Goal: Connect with others: Connect with other users

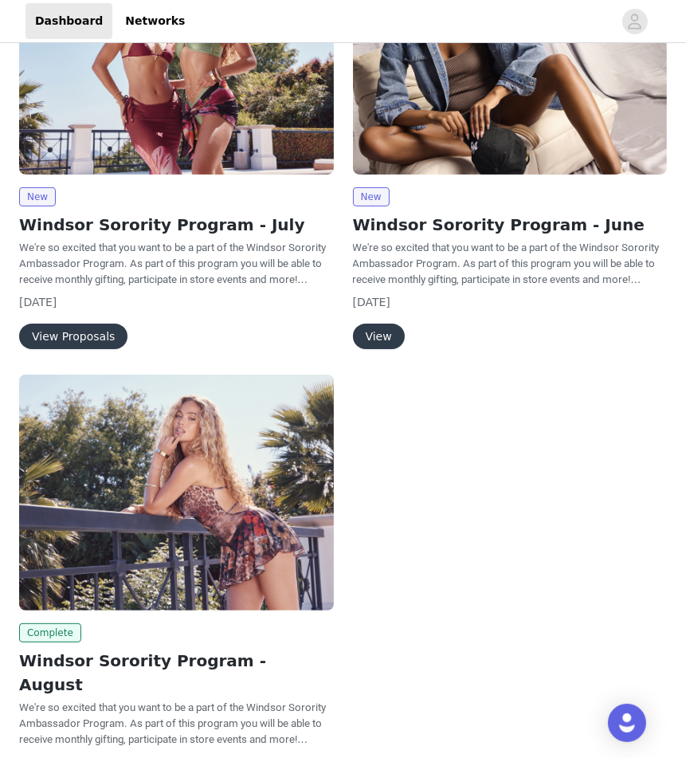
scroll to position [285, 0]
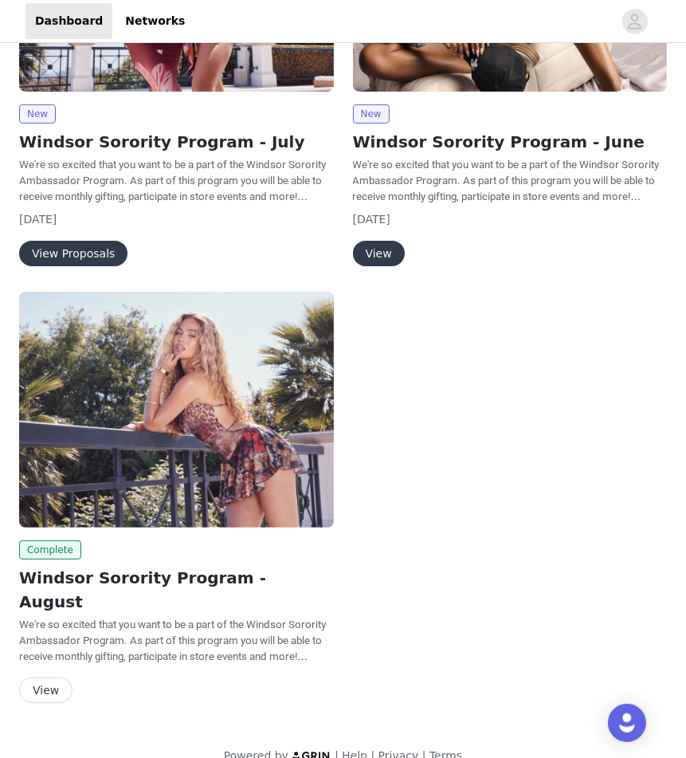
click at [69, 684] on link "View" at bounding box center [45, 690] width 53 height 12
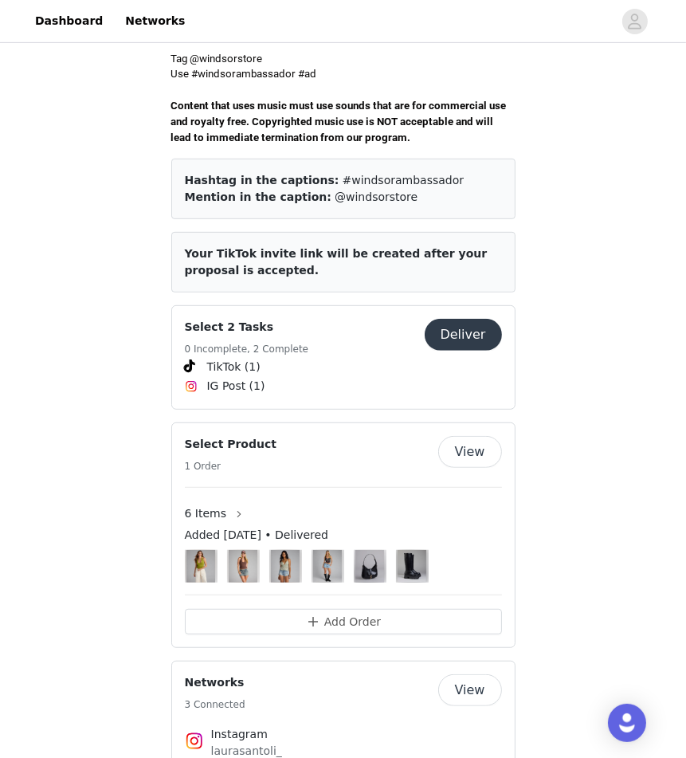
scroll to position [640, 0]
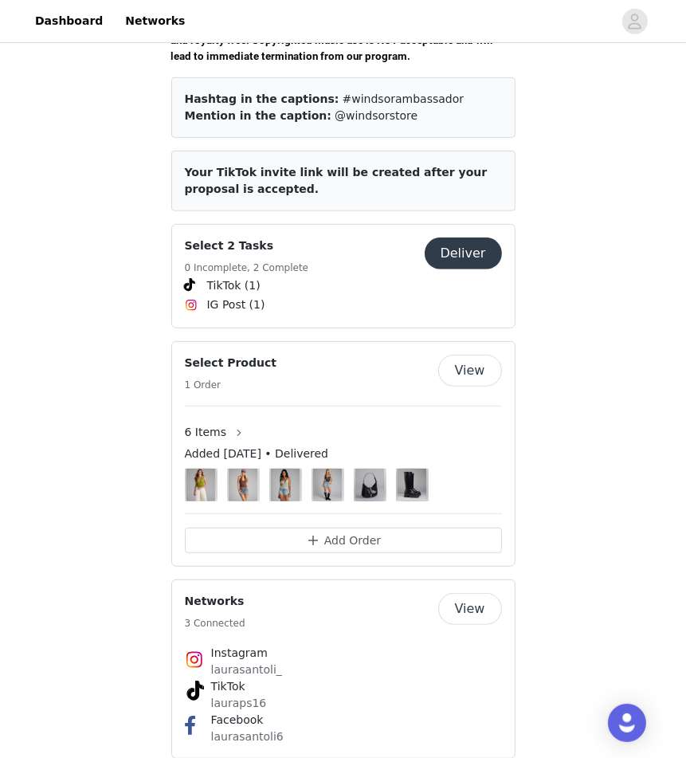
click at [247, 728] on p "laurasantoli6" at bounding box center [343, 736] width 264 height 17
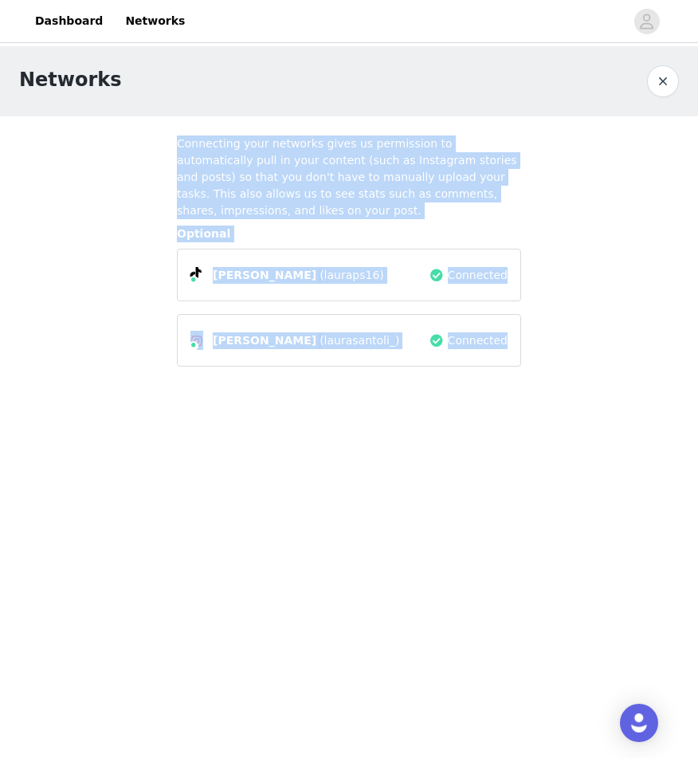
click at [651, 84] on button "button" at bounding box center [663, 81] width 32 height 32
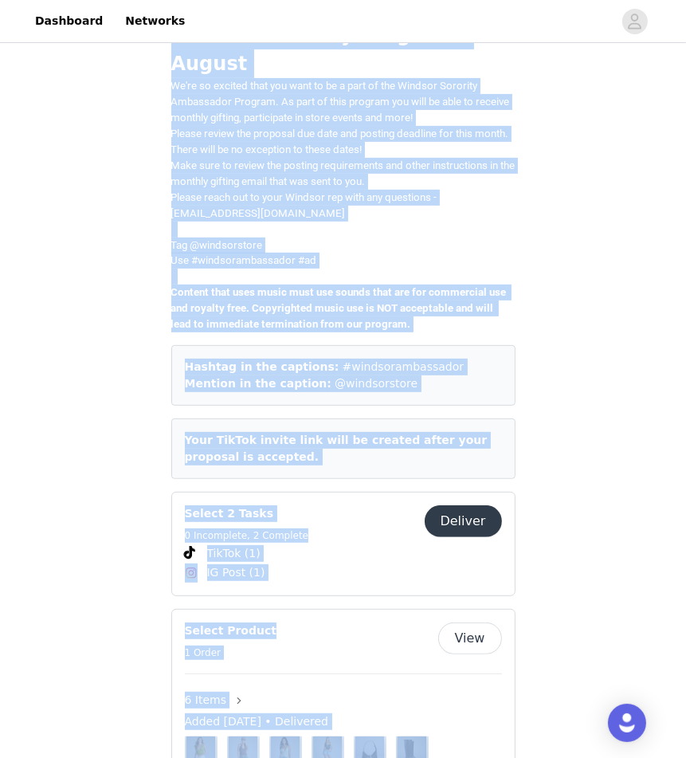
click at [138, 567] on div "Save Proposal as PDF Back Complete Windsor Sorority Program - August We're so e…" at bounding box center [343, 365] width 686 height 1385
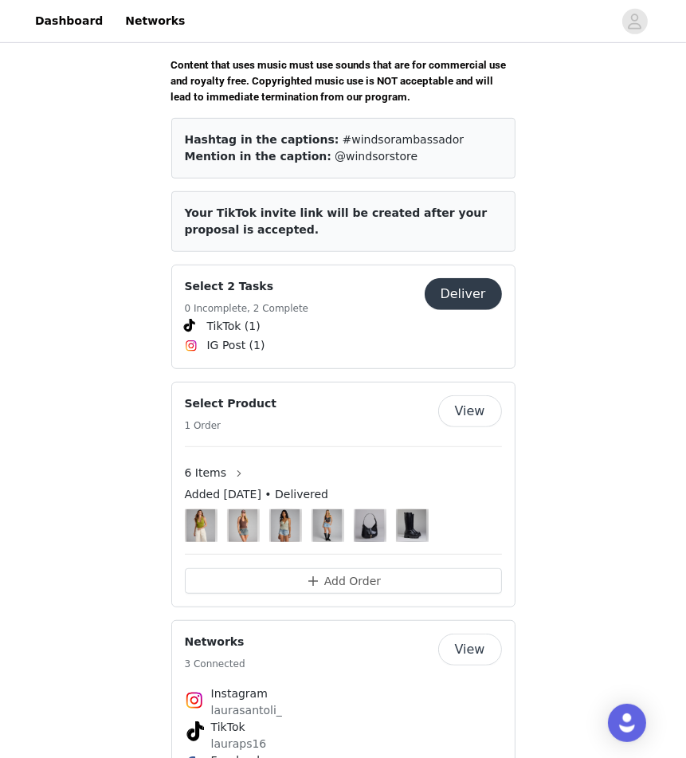
scroll to position [640, 0]
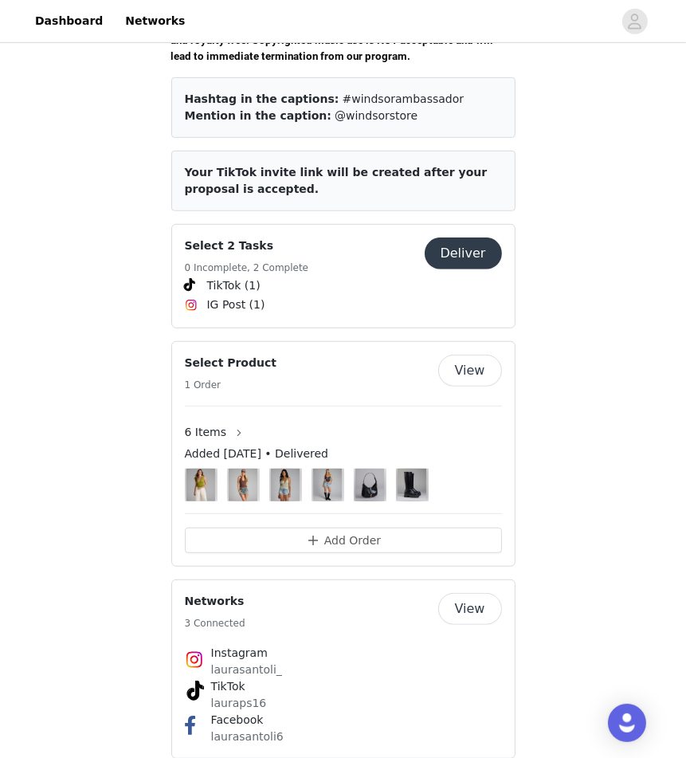
click at [462, 593] on button "View" at bounding box center [470, 609] width 64 height 32
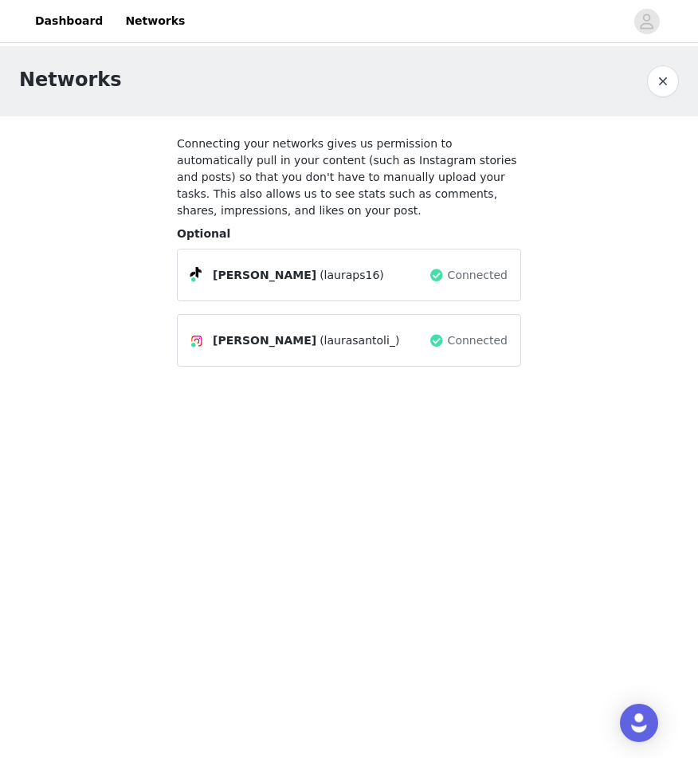
click at [660, 83] on button "button" at bounding box center [663, 81] width 32 height 32
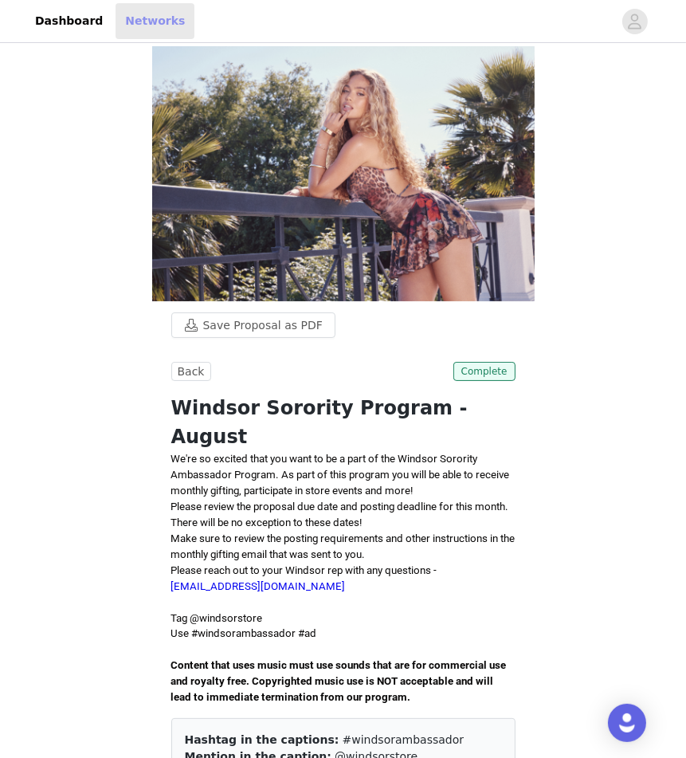
click at [123, 20] on link "Networks" at bounding box center [155, 21] width 79 height 36
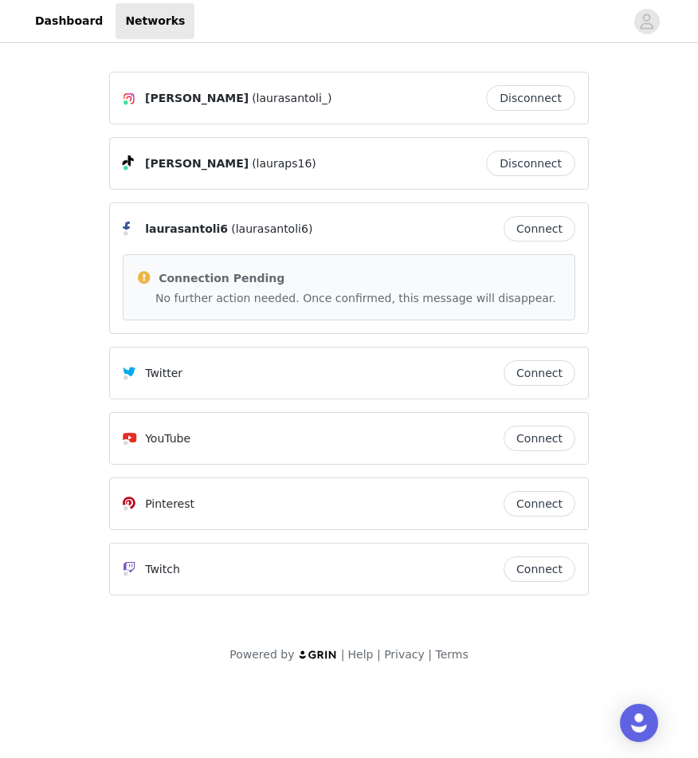
click at [545, 225] on button "Connect" at bounding box center [539, 228] width 72 height 25
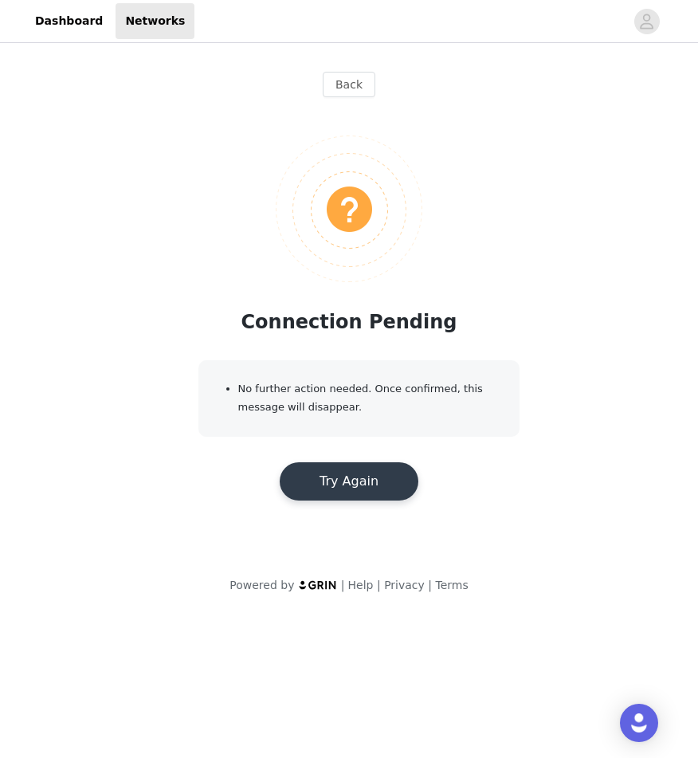
click at [328, 484] on button "Try Again" at bounding box center [349, 481] width 139 height 38
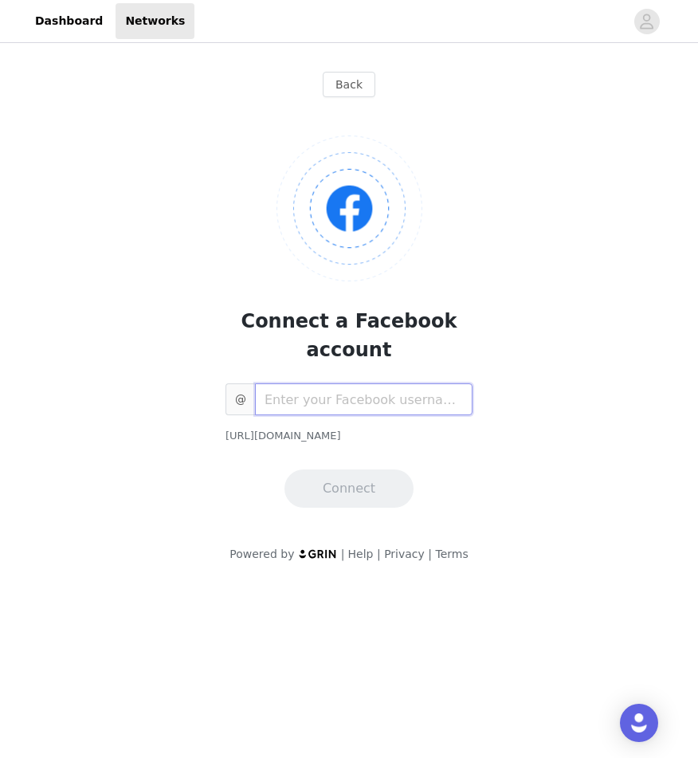
click at [293, 383] on input "text" at bounding box center [363, 399] width 217 height 32
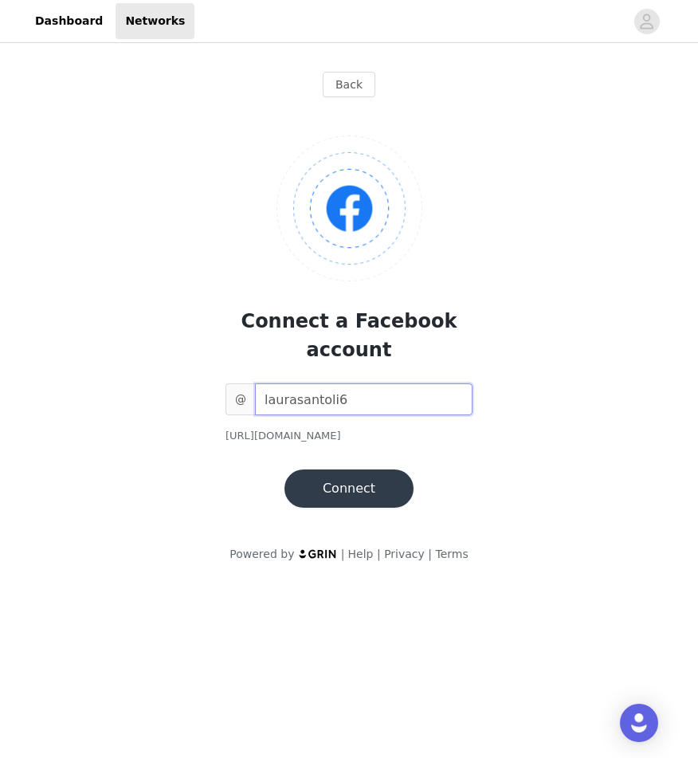
type input "laurasantoli6"
click at [328, 469] on button "Connect" at bounding box center [348, 488] width 129 height 38
